Goal: Task Accomplishment & Management: Contribute content

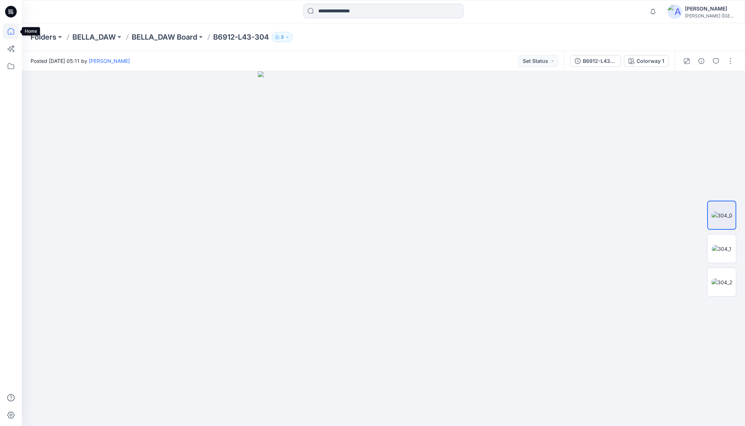
click at [14, 33] on icon at bounding box center [11, 31] width 16 height 16
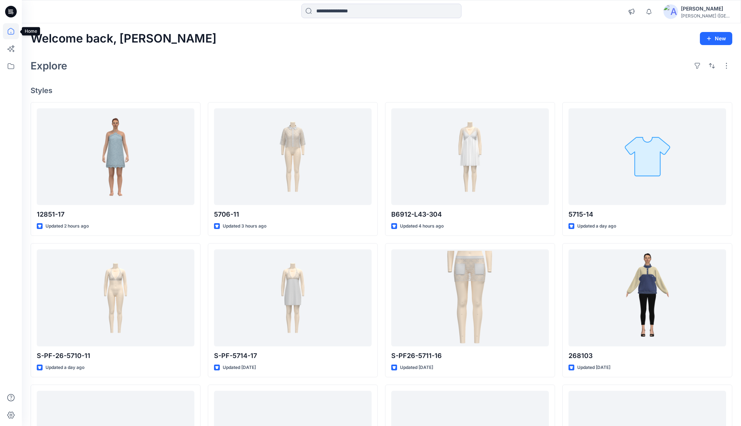
click at [10, 33] on icon at bounding box center [11, 31] width 16 height 16
click at [10, 70] on icon at bounding box center [11, 66] width 16 height 16
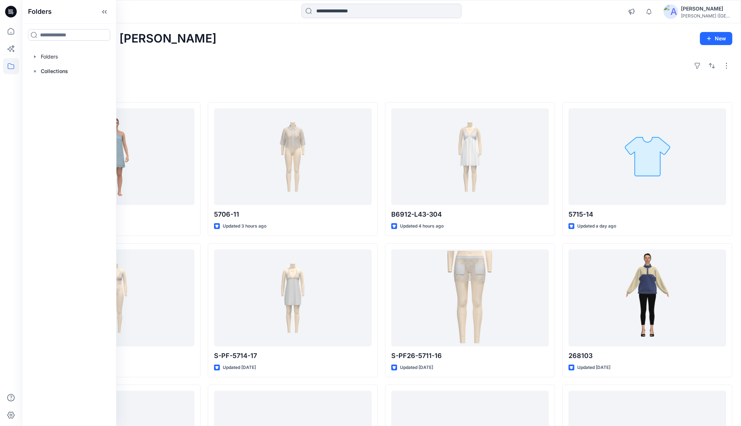
click at [42, 35] on input at bounding box center [69, 35] width 82 height 12
type input "***"
click at [56, 63] on div "RET ROFETE Folders RET ROFETE Board Folders RETROFETE" at bounding box center [69, 64] width 82 height 34
click at [52, 67] on span "ROFETE Board" at bounding box center [67, 69] width 36 height 6
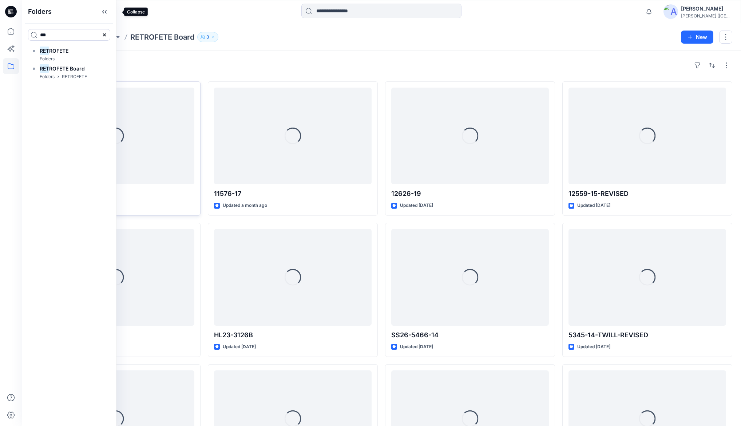
drag, startPoint x: 117, startPoint y: 14, endPoint x: 157, endPoint y: 81, distance: 78.5
click at [110, 14] on icon at bounding box center [105, 12] width 12 height 12
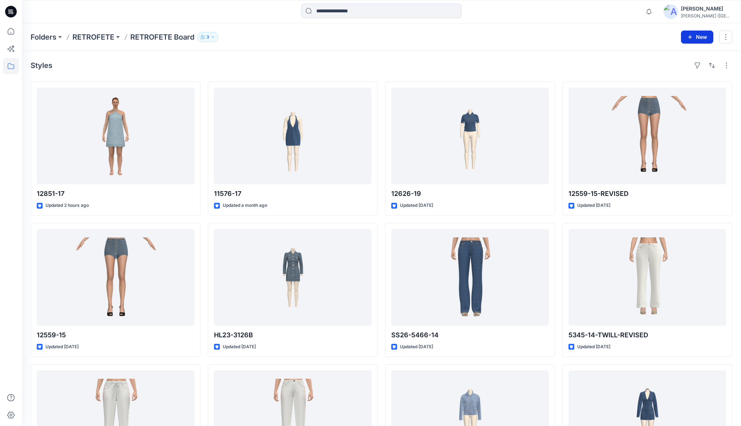
click at [707, 36] on button "New" at bounding box center [697, 37] width 32 height 13
click at [682, 57] on p "New Style" at bounding box center [674, 55] width 24 height 9
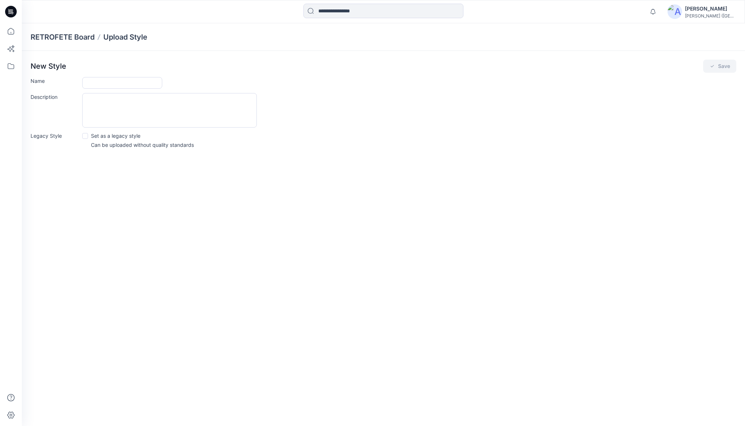
drag, startPoint x: 100, startPoint y: 83, endPoint x: 100, endPoint y: 89, distance: 5.8
click at [100, 83] on input "Name" at bounding box center [122, 83] width 80 height 12
type input "********"
click at [723, 67] on button "Save" at bounding box center [719, 66] width 33 height 13
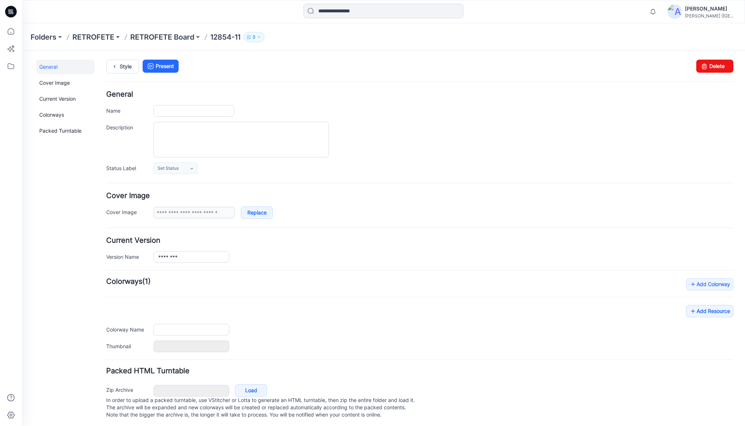
type input "********"
type input "**********"
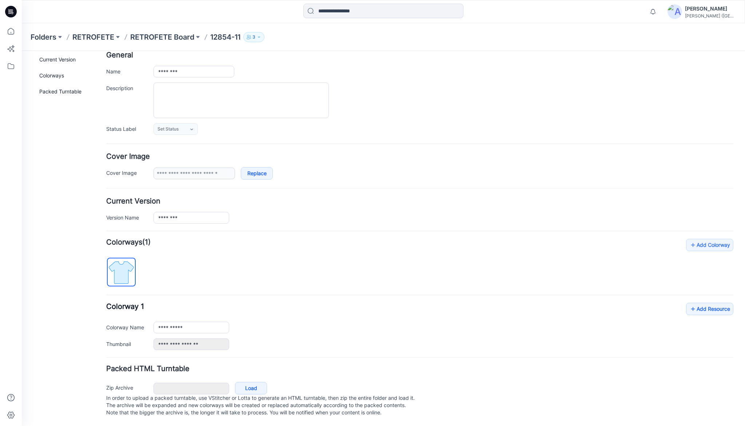
scroll to position [45, 0]
click at [702, 303] on link "Add Resource" at bounding box center [709, 309] width 47 height 12
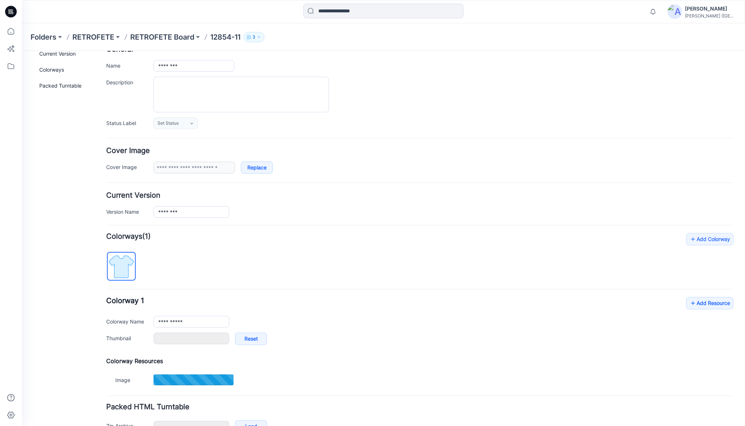
type input "**********"
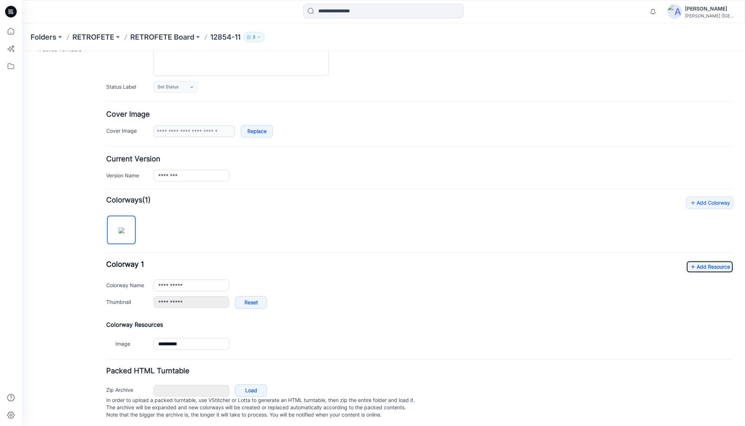
scroll to position [90, 0]
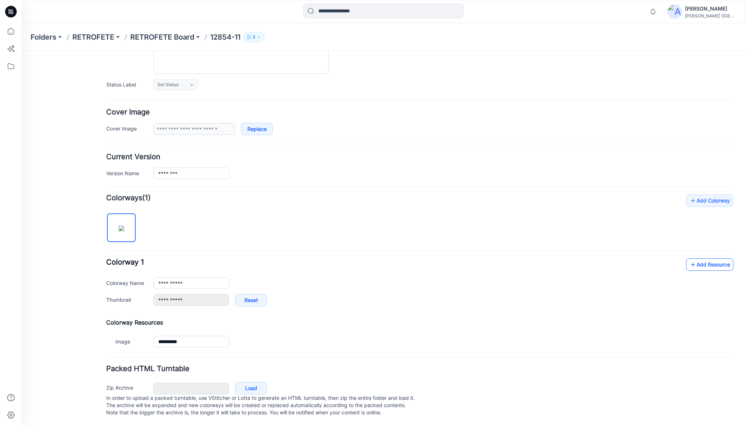
click at [703, 261] on link "Add Resource" at bounding box center [709, 265] width 47 height 12
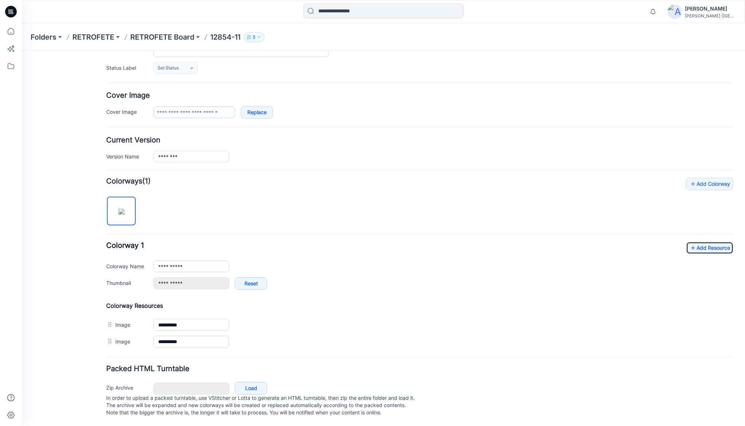
scroll to position [106, 0]
click at [691, 242] on icon at bounding box center [693, 248] width 7 height 12
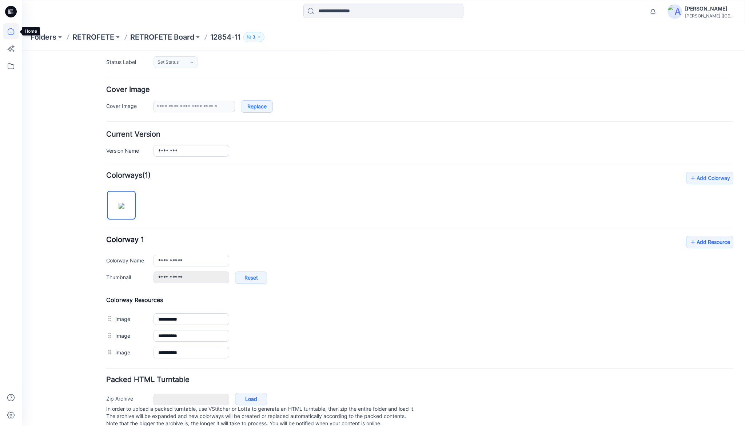
click at [10, 31] on icon at bounding box center [11, 31] width 16 height 16
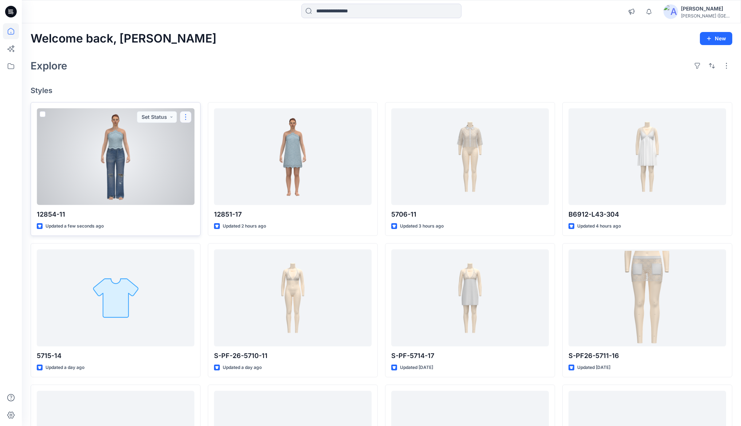
click at [184, 119] on button "button" at bounding box center [186, 117] width 12 height 12
click at [203, 173] on p "Duplicate to..." at bounding box center [210, 175] width 33 height 8
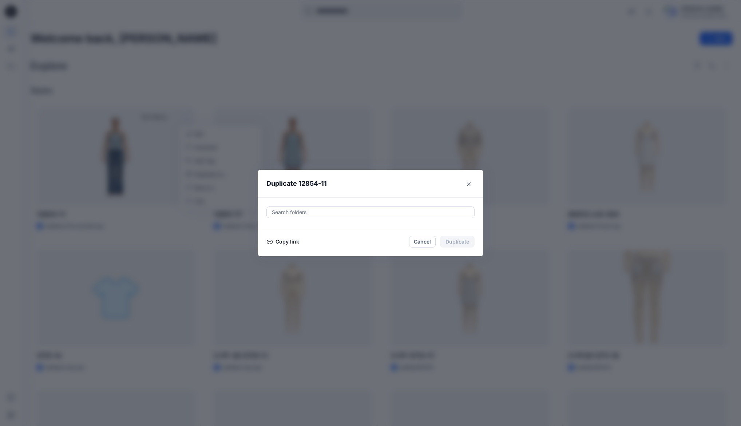
click at [288, 240] on button "Copy link" at bounding box center [282, 242] width 33 height 9
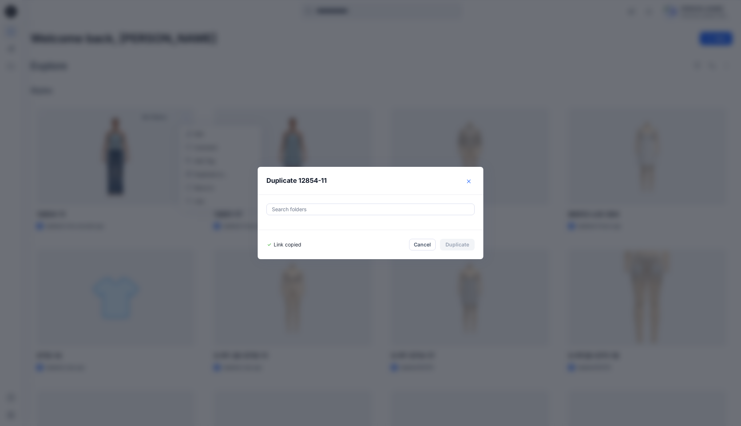
click at [471, 180] on icon "Close" at bounding box center [469, 182] width 4 height 4
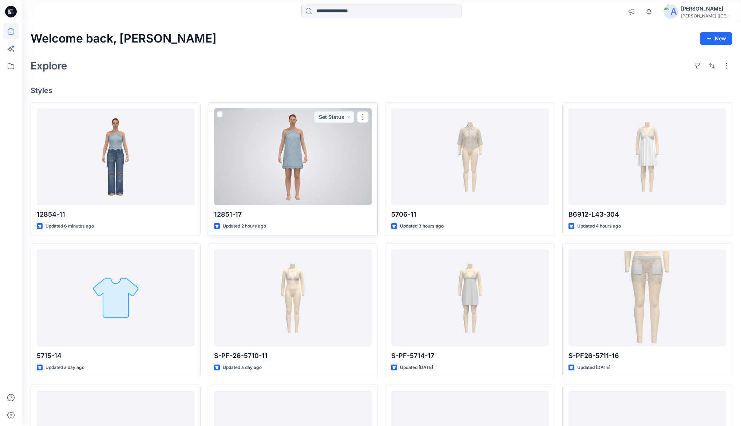
click at [303, 144] on div at bounding box center [293, 156] width 158 height 97
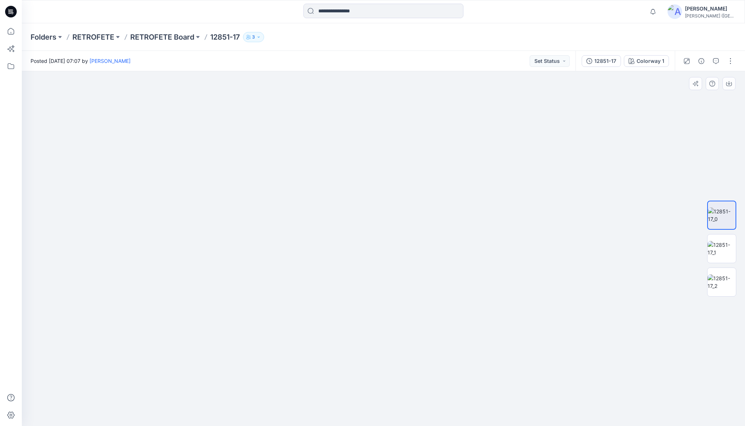
drag, startPoint x: 383, startPoint y: 245, endPoint x: 387, endPoint y: 227, distance: 19.0
